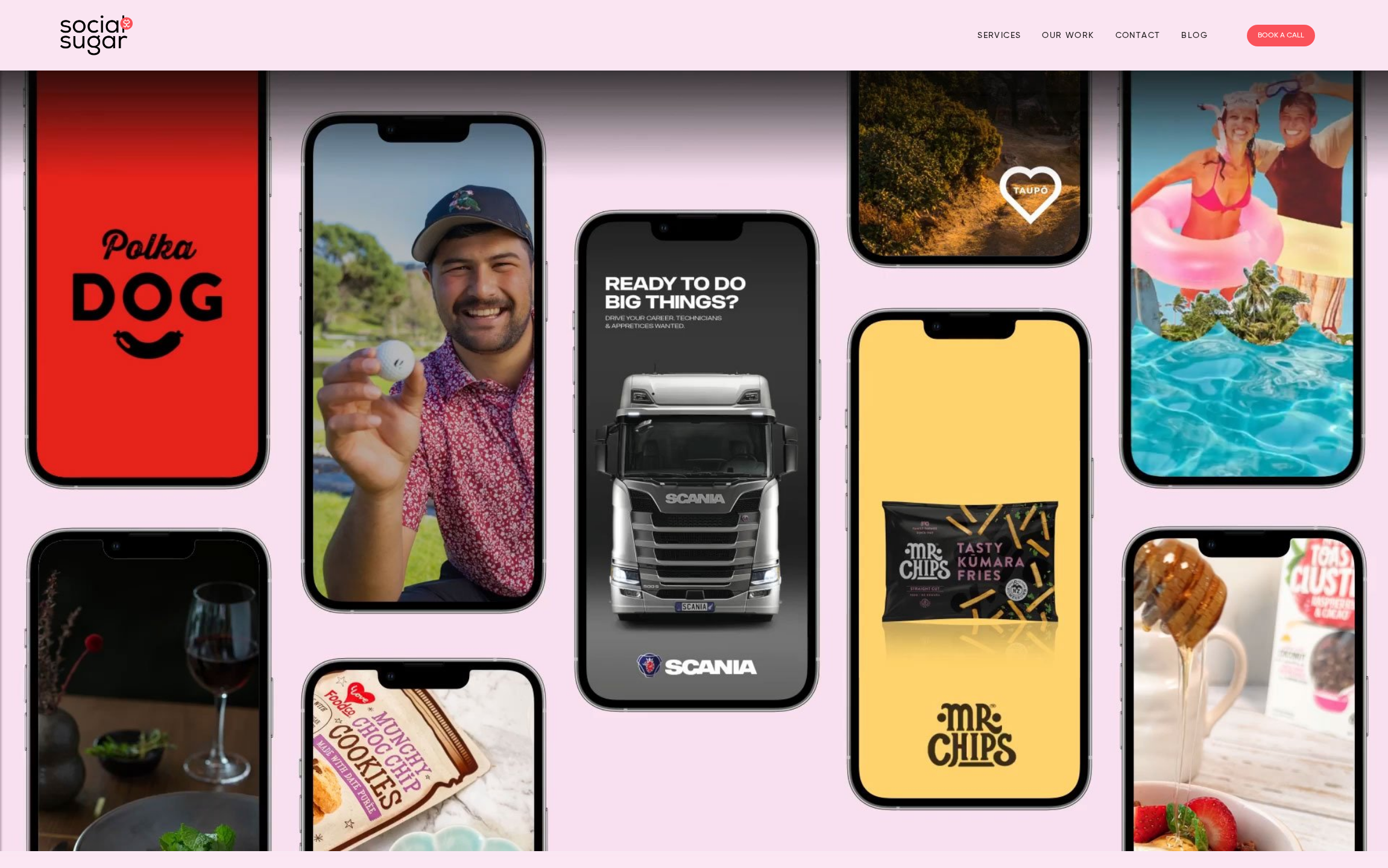
click at [81, 34] on img at bounding box center [96, 36] width 72 height 41
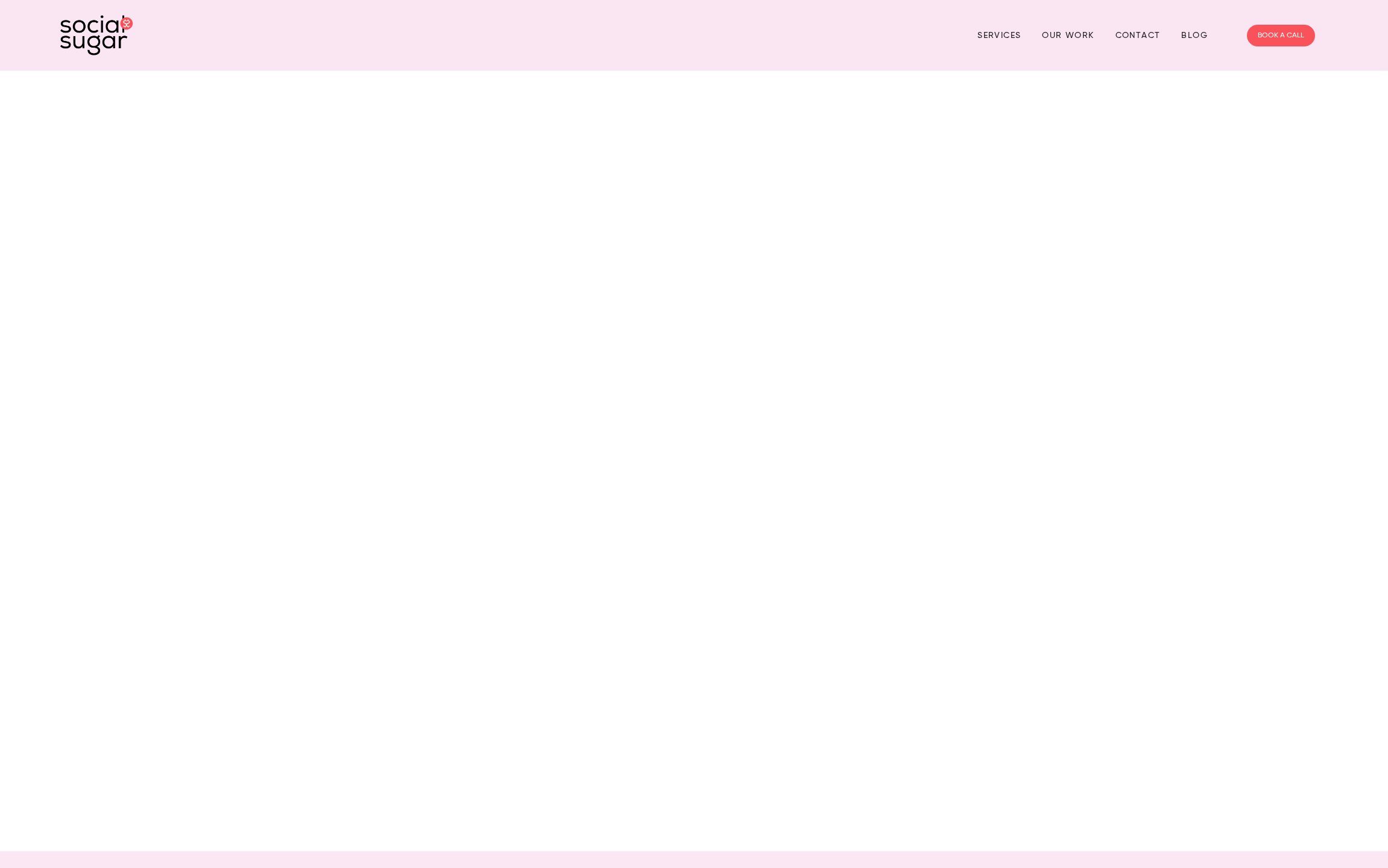
click at [462, 288] on div at bounding box center [694, 461] width 1388 height 780
click at [324, 160] on div at bounding box center [694, 461] width 1388 height 780
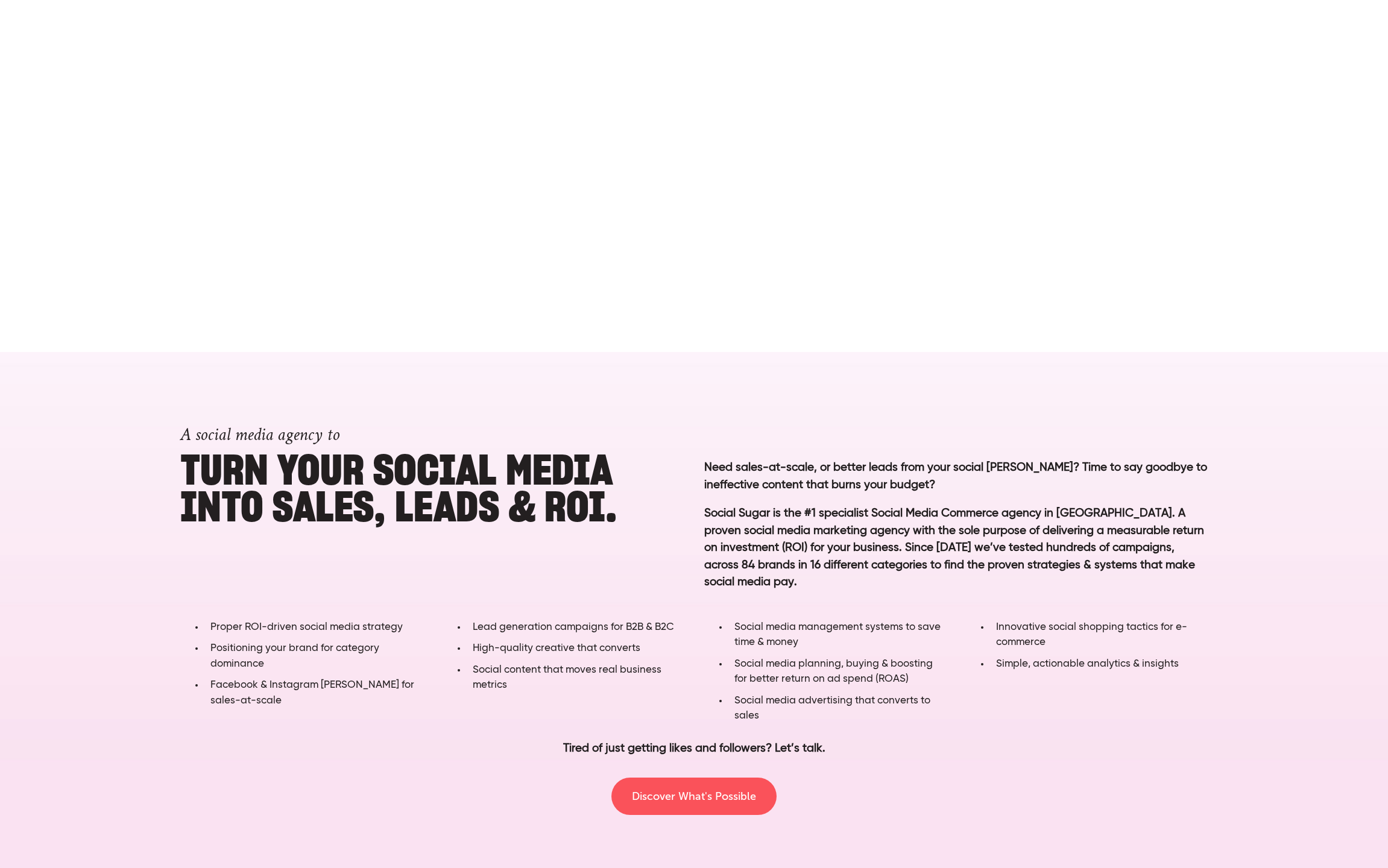
click at [793, 866] on div "A social media agency to Turn YOUR SOCIAL MEDIA into SALES, LEADS & ROI. Need s…" at bounding box center [694, 617] width 1388 height 529
click at [761, 805] on link "Discover What's Possible" at bounding box center [694, 796] width 165 height 37
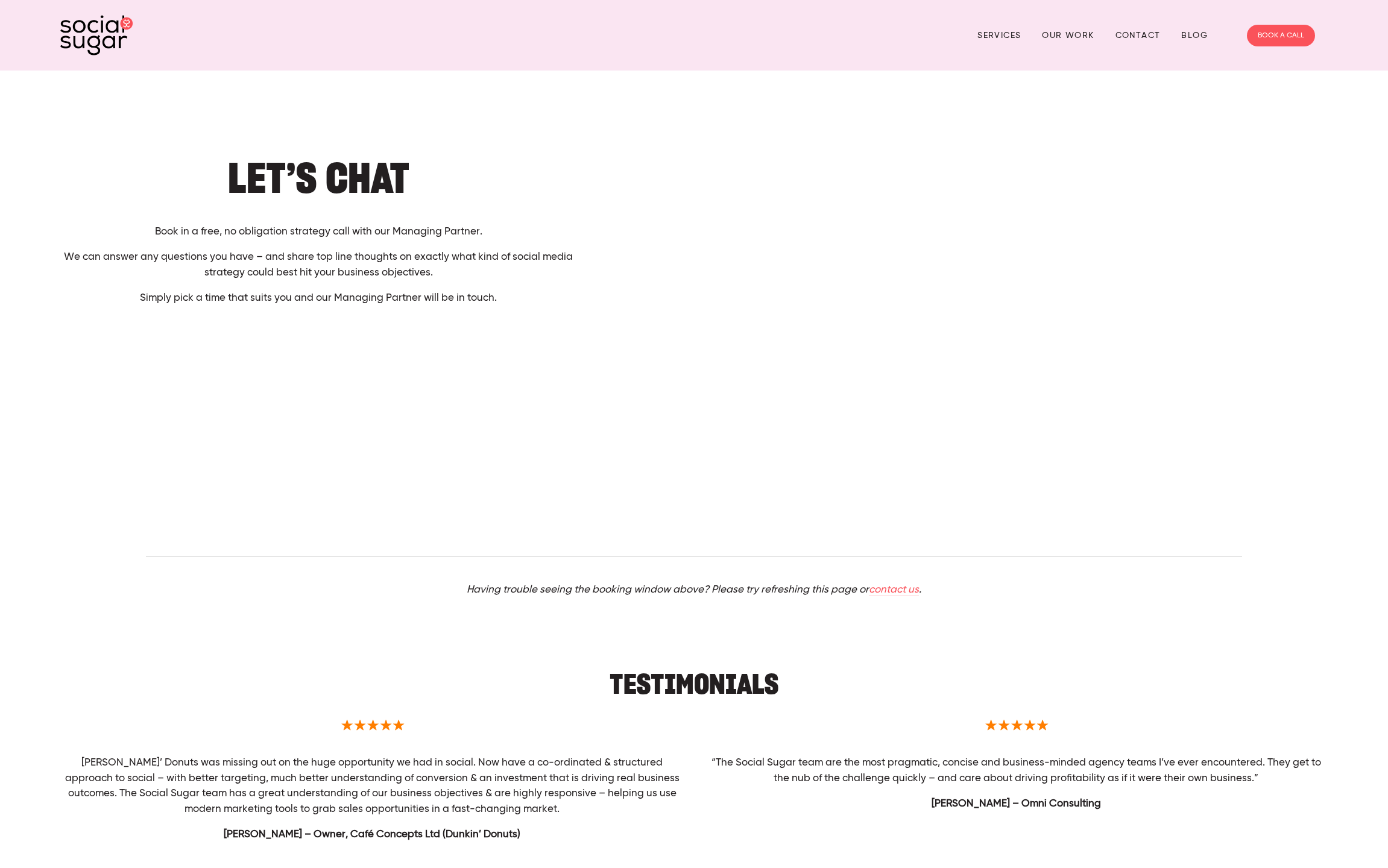
drag, startPoint x: 812, startPoint y: 720, endPoint x: 788, endPoint y: 697, distance: 33.2
click at [799, 709] on div at bounding box center [1016, 725] width 644 height 38
drag, startPoint x: 560, startPoint y: 125, endPoint x: 538, endPoint y: 63, distance: 65.8
click at [563, 117] on section "Let’s Chat Book in a free, no obligation strategy call with our Managing Partne…" at bounding box center [694, 486] width 1388 height 830
click at [339, 189] on h1 "Let’s Chat" at bounding box center [318, 178] width 516 height 37
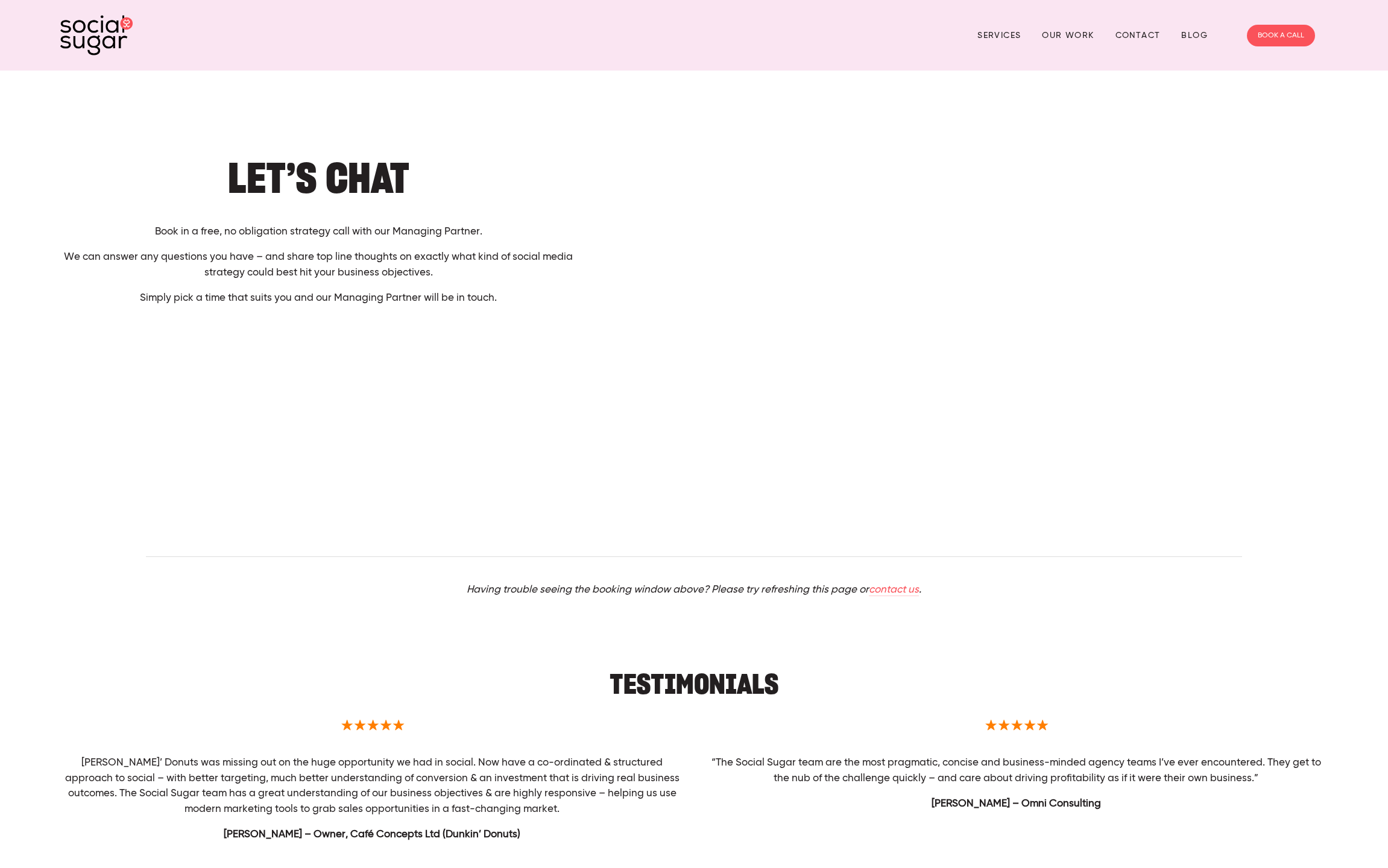
click at [368, 20] on div "Services Our Work Contact Blog BOOK A CALL" at bounding box center [694, 35] width 1275 height 46
click at [145, 24] on div "Services Our Work Contact Blog BOOK A CALL" at bounding box center [694, 35] width 1275 height 46
click at [153, 23] on div "Services Our Work Contact Blog BOOK A CALL" at bounding box center [694, 35] width 1275 height 46
click at [1251, 33] on link "BOOK A CALL" at bounding box center [1281, 35] width 68 height 22
